Goal: Transaction & Acquisition: Purchase product/service

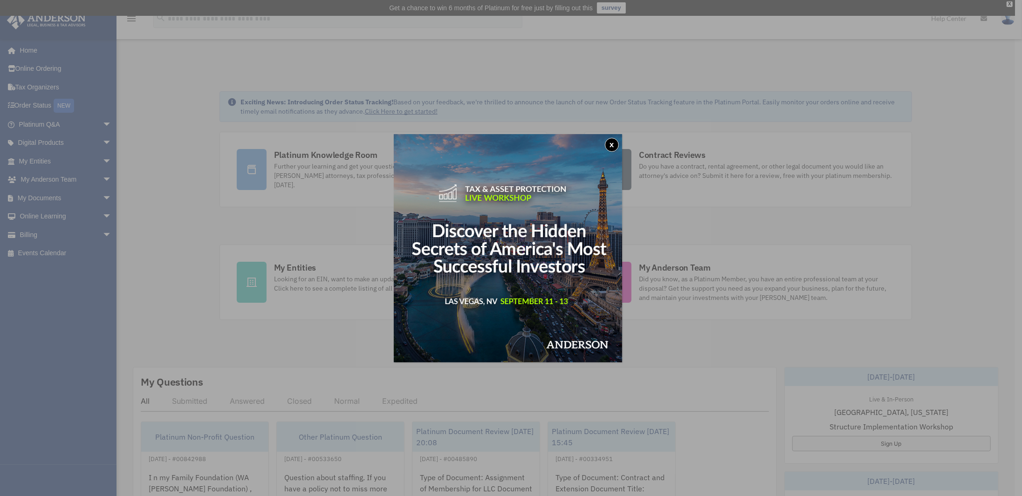
click at [618, 143] on button "x" at bounding box center [612, 145] width 14 height 14
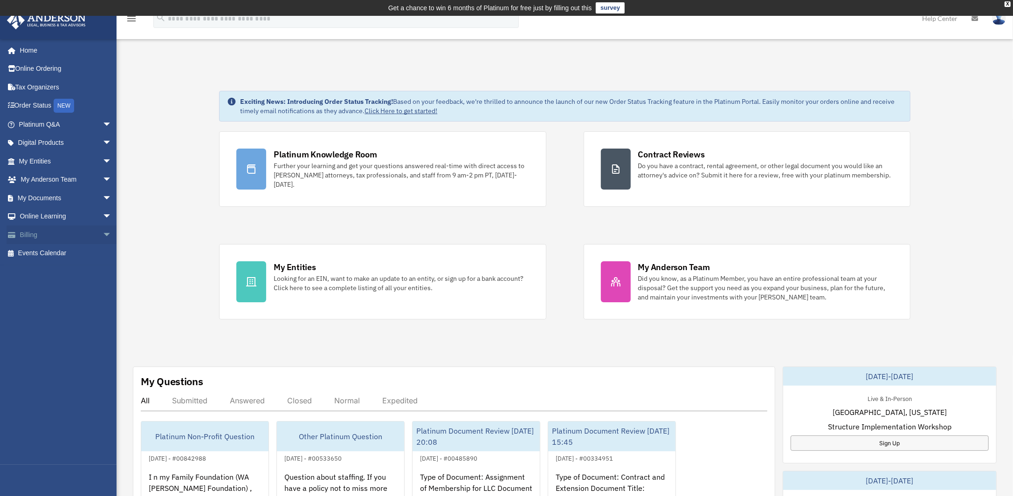
click at [103, 233] on span "arrow_drop_down" at bounding box center [112, 235] width 19 height 19
click at [71, 253] on link "$ Open Invoices" at bounding box center [69, 253] width 113 height 19
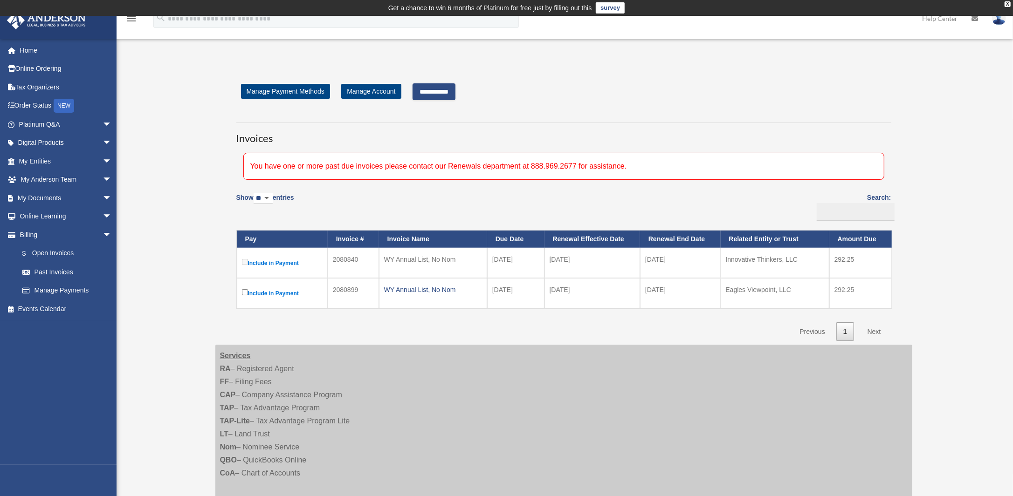
click at [439, 92] on input "**********" at bounding box center [433, 91] width 43 height 17
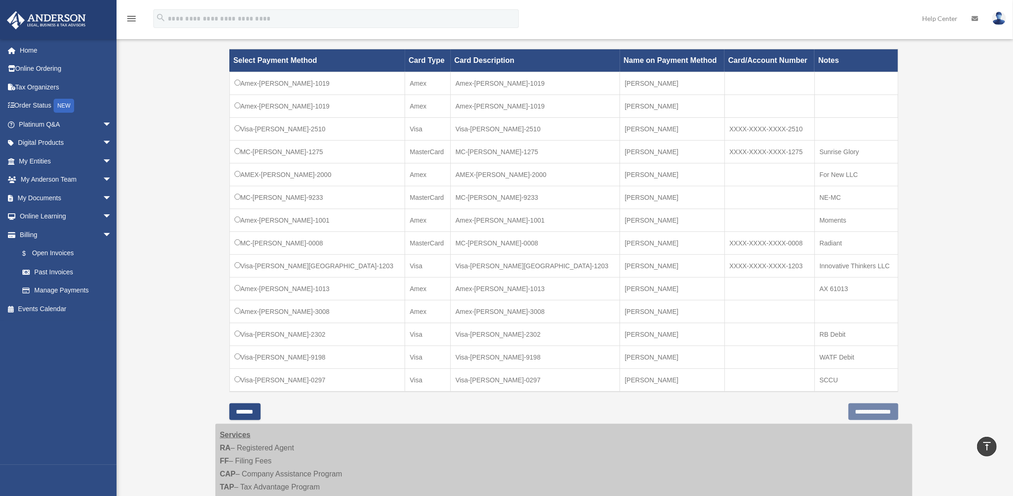
scroll to position [290, 0]
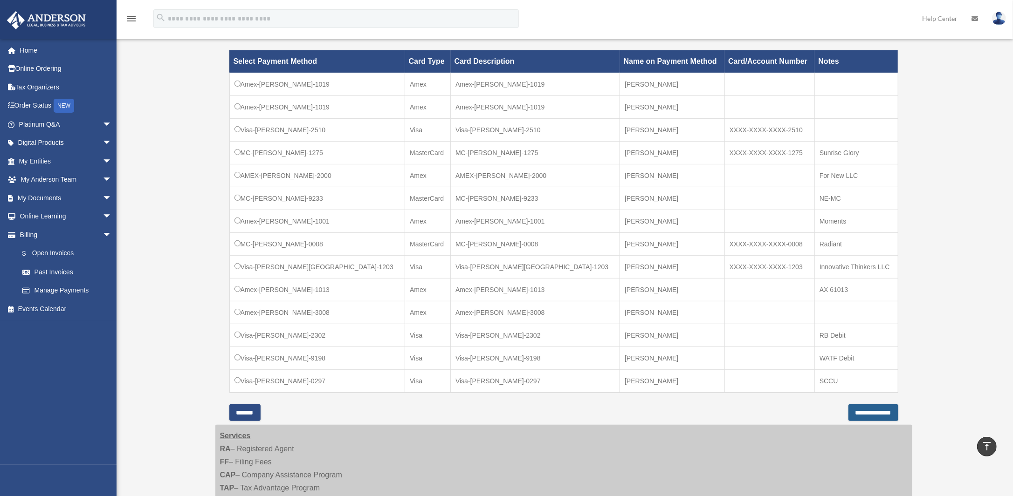
click at [855, 411] on input "**********" at bounding box center [873, 413] width 50 height 17
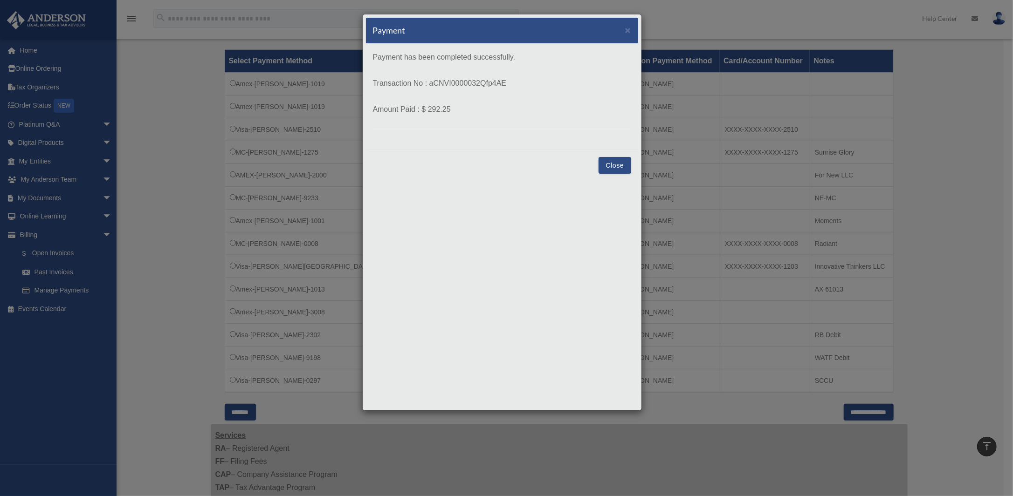
drag, startPoint x: 519, startPoint y: 81, endPoint x: 429, endPoint y: 87, distance: 90.1
click at [429, 87] on p "Transaction No : aCNVI0000032Qfp4AE" at bounding box center [502, 83] width 258 height 13
copy p "aCNVI0000032Qfp4AE"
click at [616, 166] on button "Close" at bounding box center [614, 165] width 32 height 17
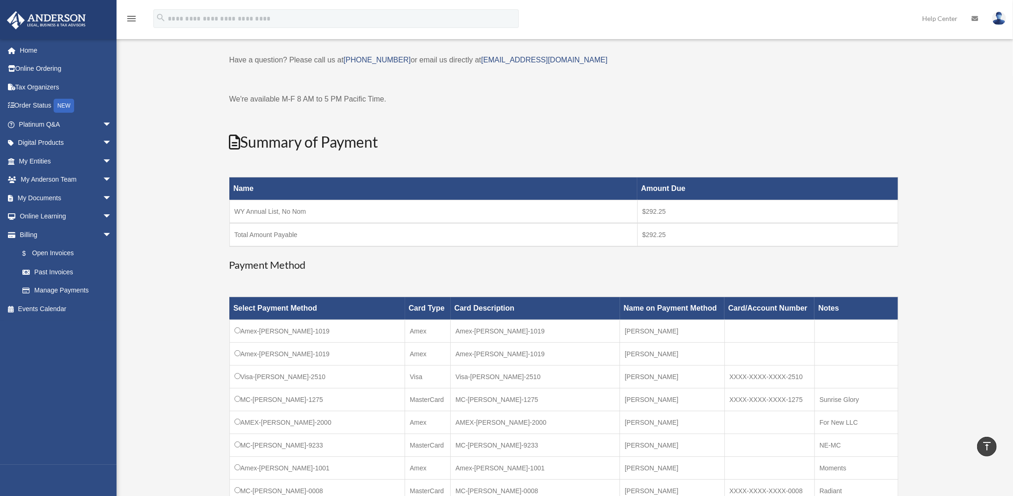
scroll to position [42, 0]
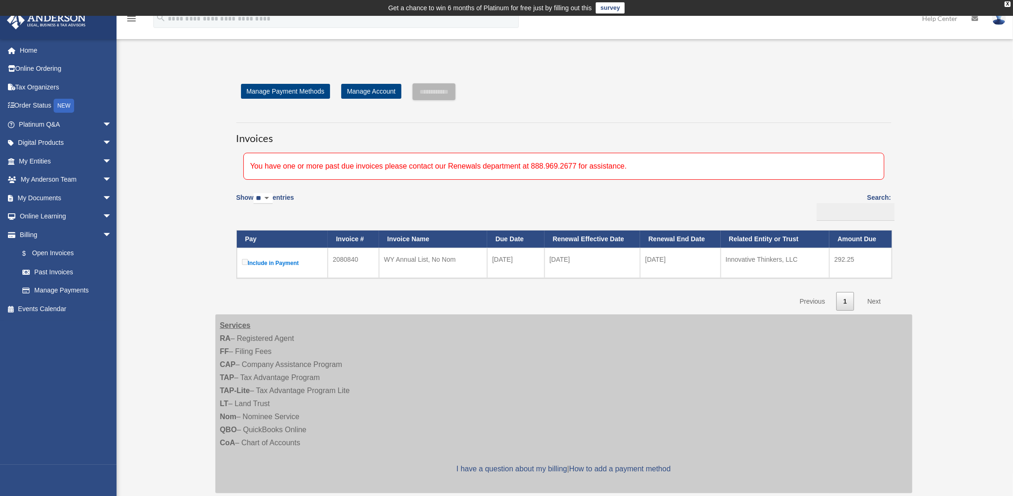
click at [276, 262] on label "Include in Payment" at bounding box center [282, 263] width 81 height 12
